Goal: Task Accomplishment & Management: Complete application form

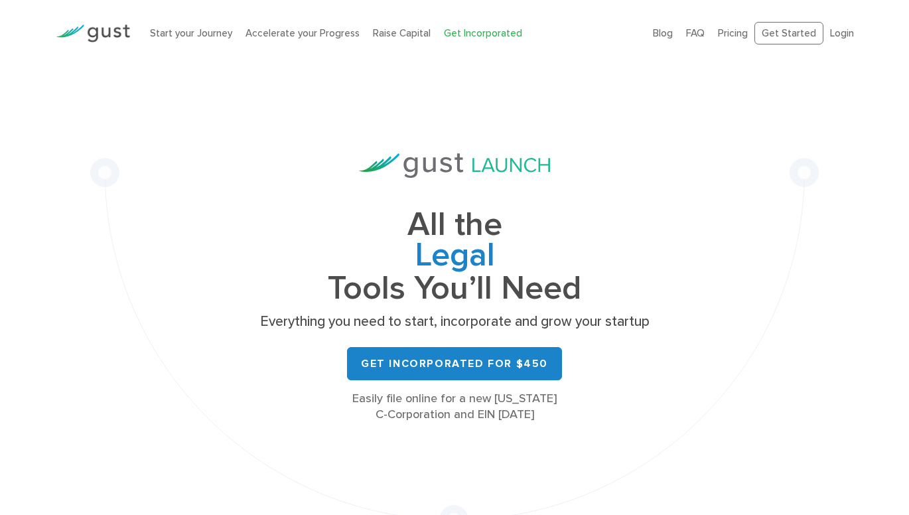
click at [826, 34] on ul "Blog FAQ Pricing Get Started Login Login" at bounding box center [753, 33] width 201 height 23
click at [835, 34] on link "Login" at bounding box center [842, 33] width 24 height 12
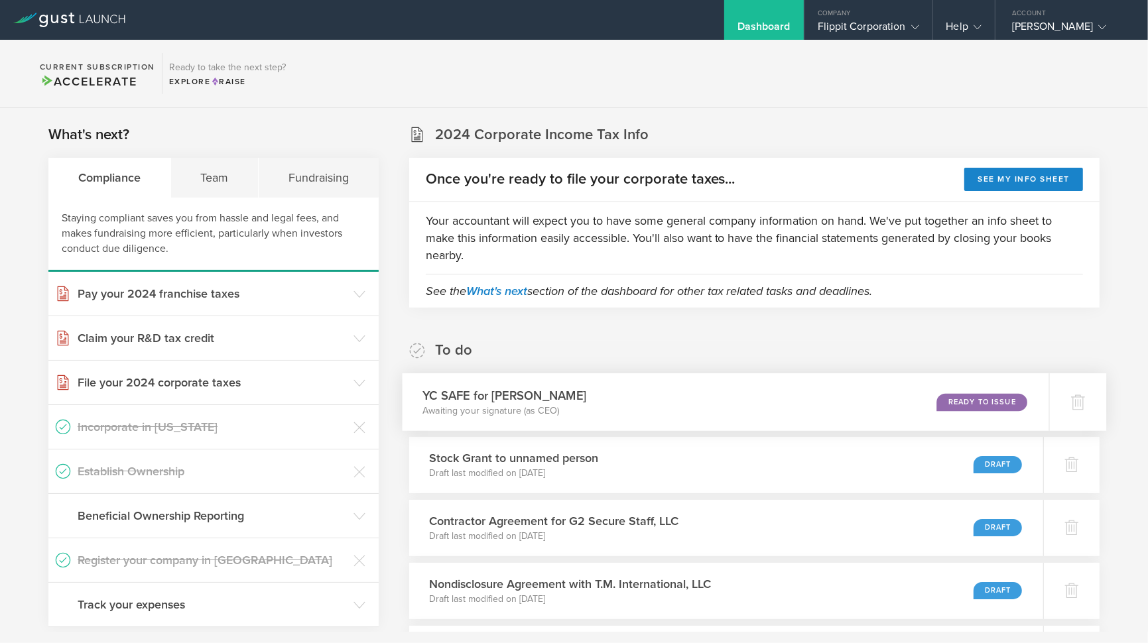
click at [983, 389] on div "YC SAFE for [PERSON_NAME] Awaiting your signature (as CEO) Ready to Issue" at bounding box center [725, 402] width 647 height 58
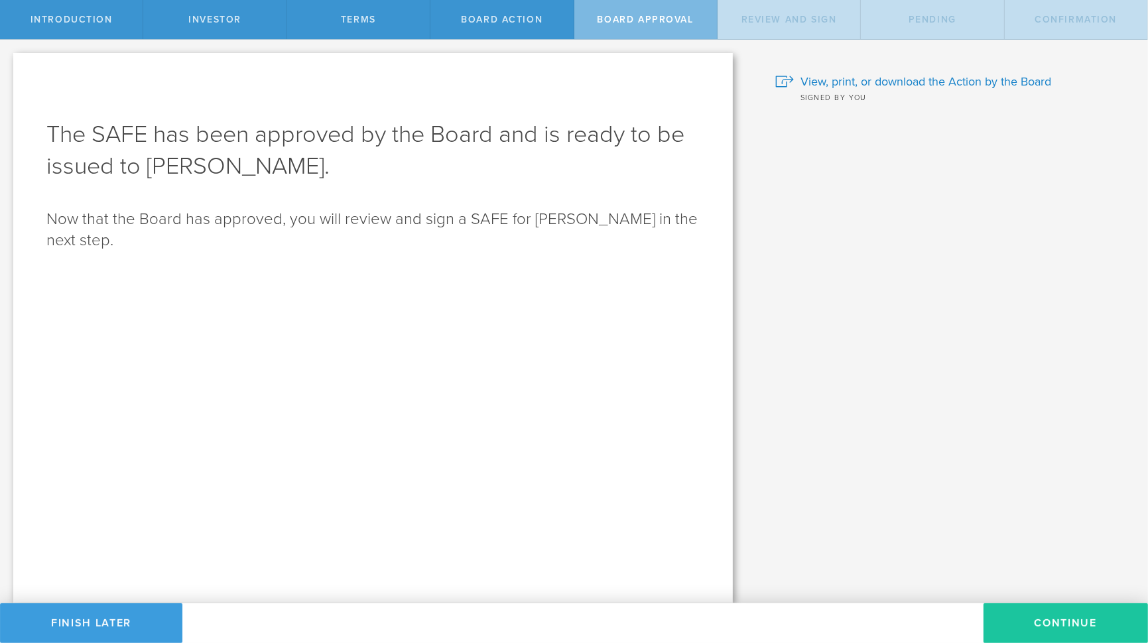
click at [1062, 622] on button "Continue" at bounding box center [1066, 624] width 164 height 40
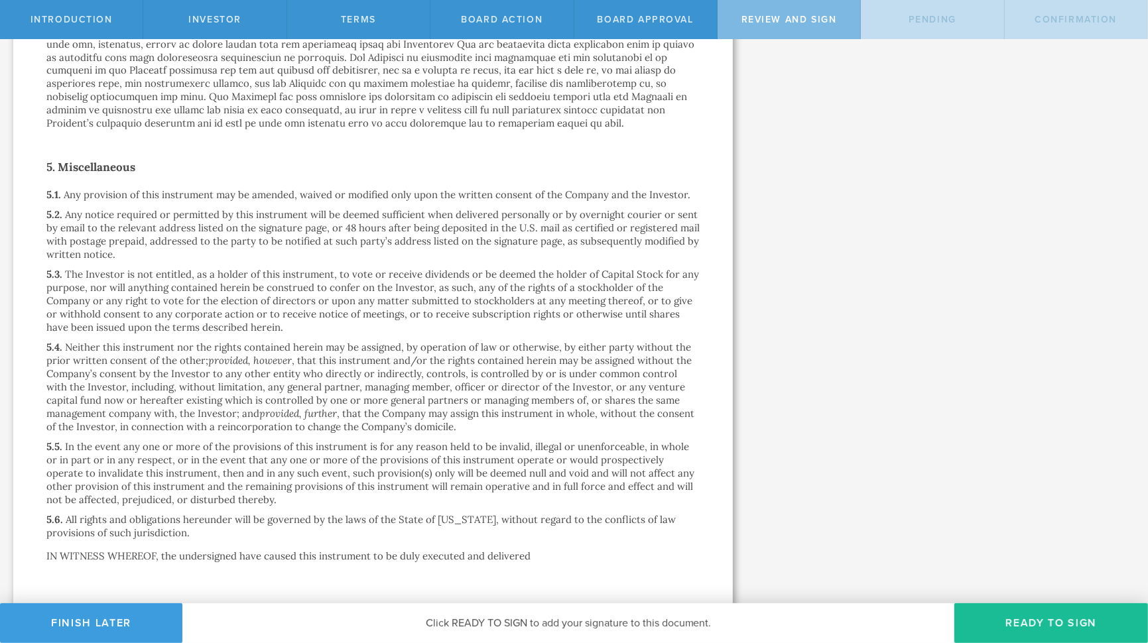
scroll to position [2423, 0]
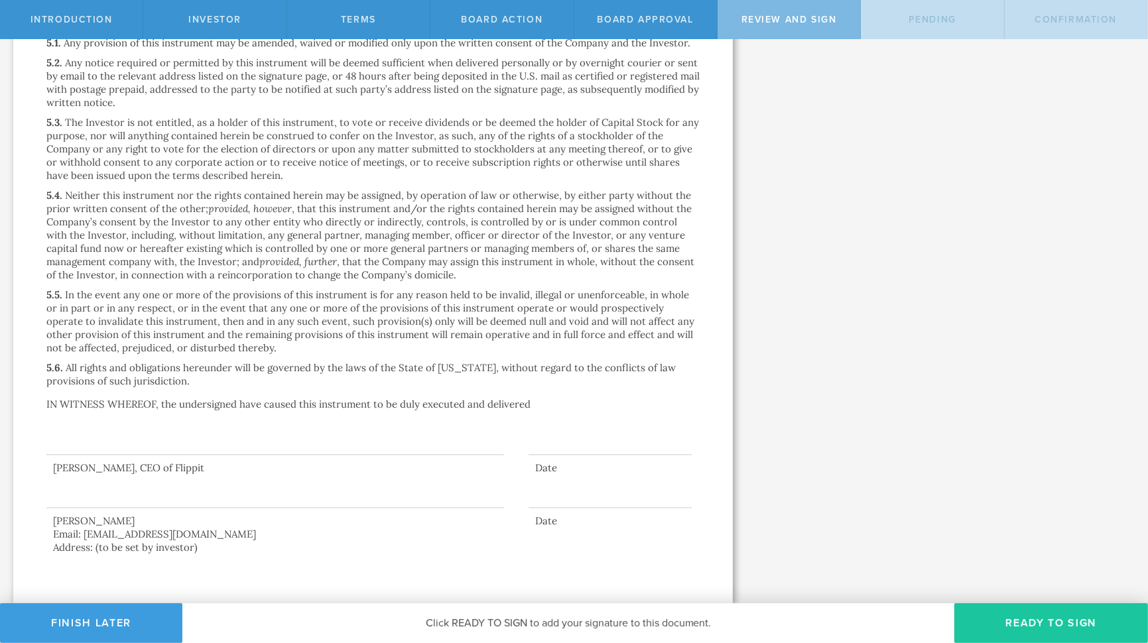
click at [1034, 623] on button "Ready to Sign" at bounding box center [1051, 624] width 194 height 40
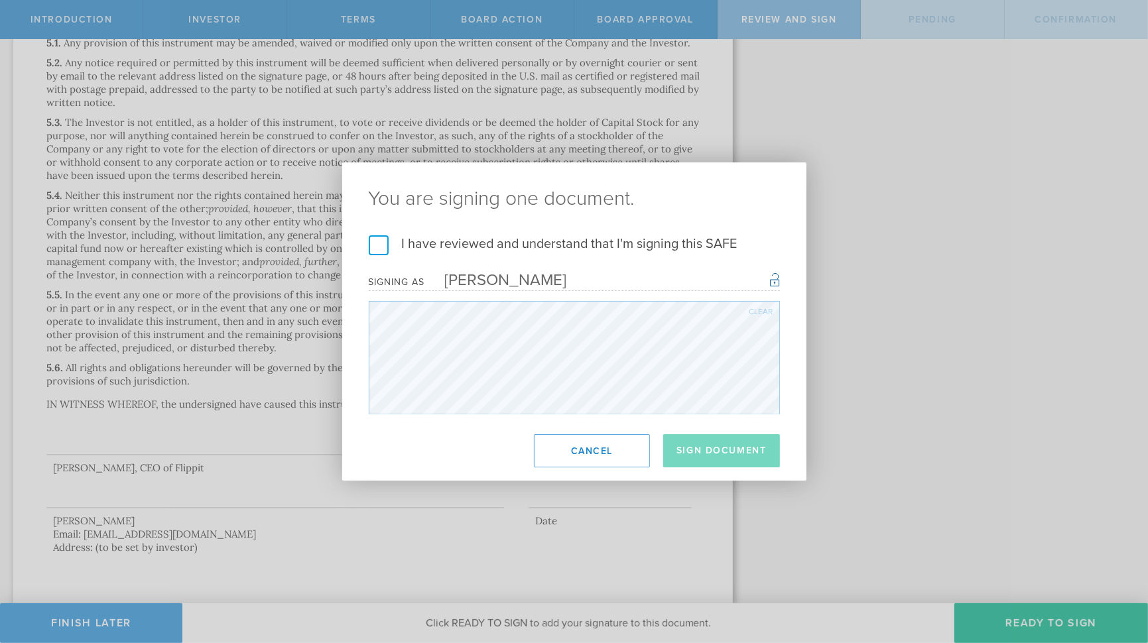
click at [377, 245] on label "I have reviewed and understand that I'm signing this SAFE" at bounding box center [574, 243] width 411 height 17
click at [0, 0] on input "I have reviewed and understand that I'm signing this SAFE" at bounding box center [0, 0] width 0 height 0
click at [724, 452] on button "Sign Document" at bounding box center [721, 450] width 117 height 33
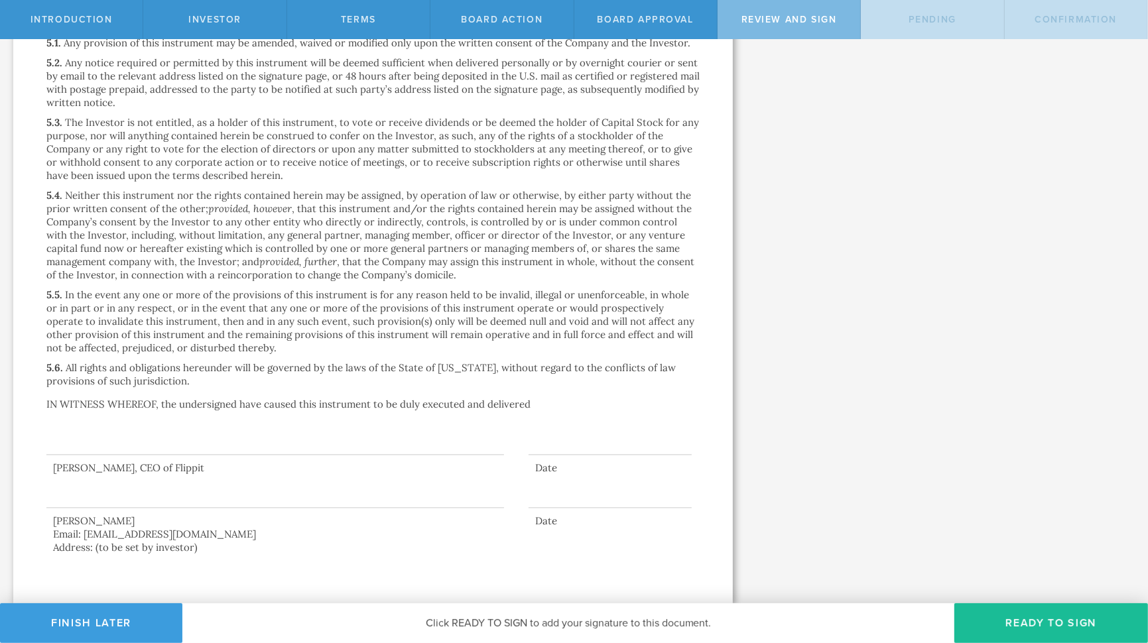
scroll to position [0, 0]
